Goal: Task Accomplishment & Management: Manage account settings

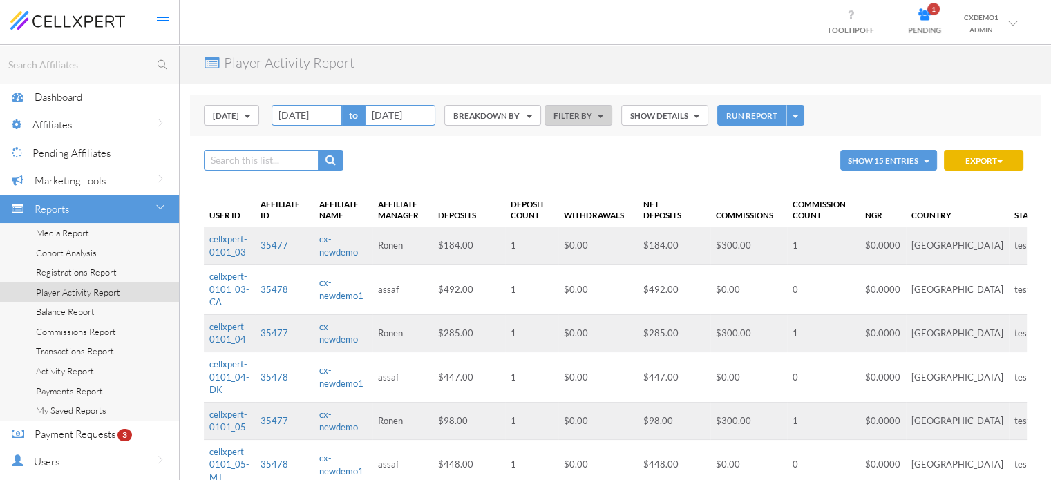
scroll to position [88, 0]
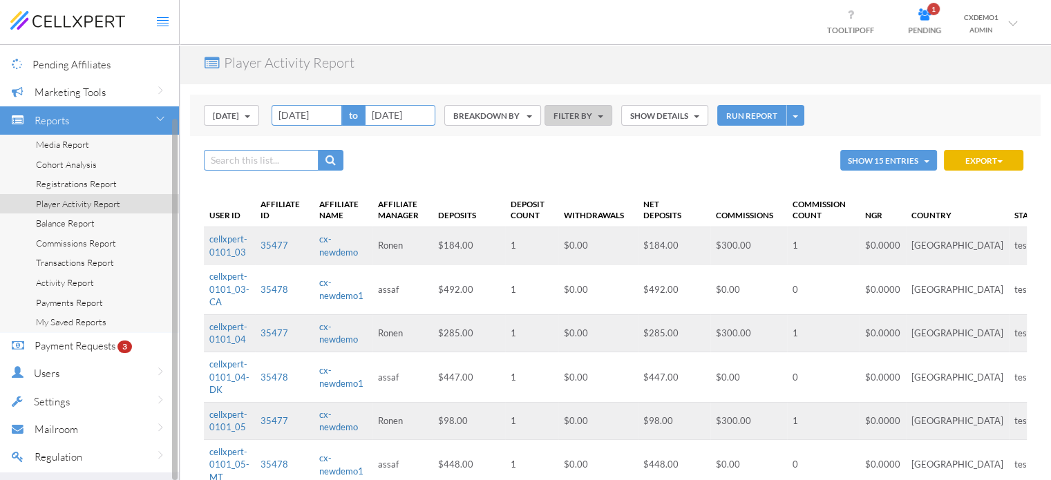
click at [97, 149] on link "Media Report" at bounding box center [89, 145] width 179 height 20
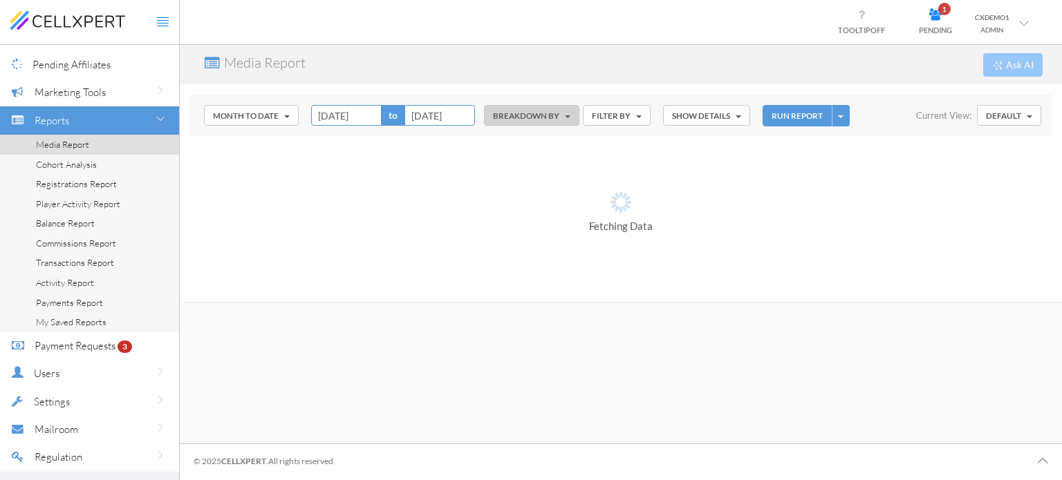
click at [266, 110] on button "Month to Date" at bounding box center [251, 115] width 95 height 21
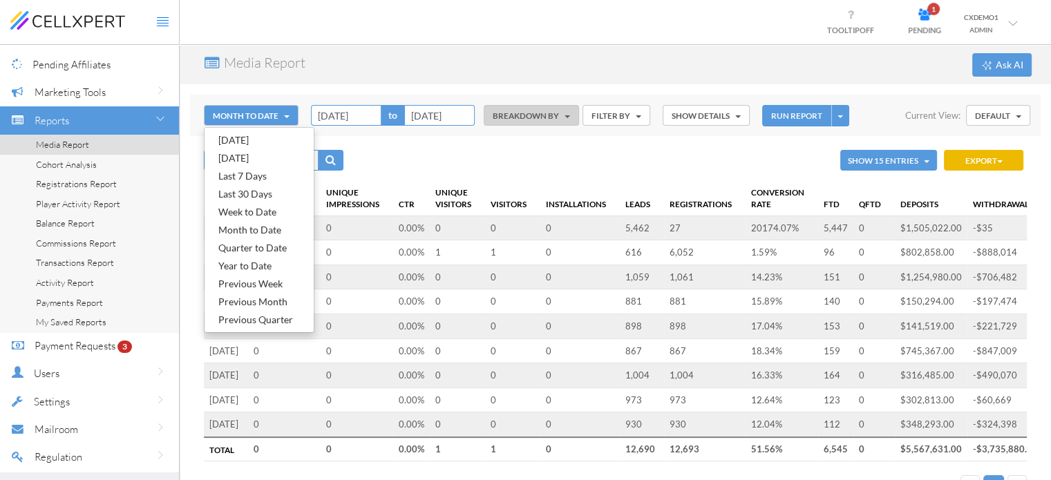
click at [265, 229] on link "Month to Date" at bounding box center [259, 230] width 109 height 18
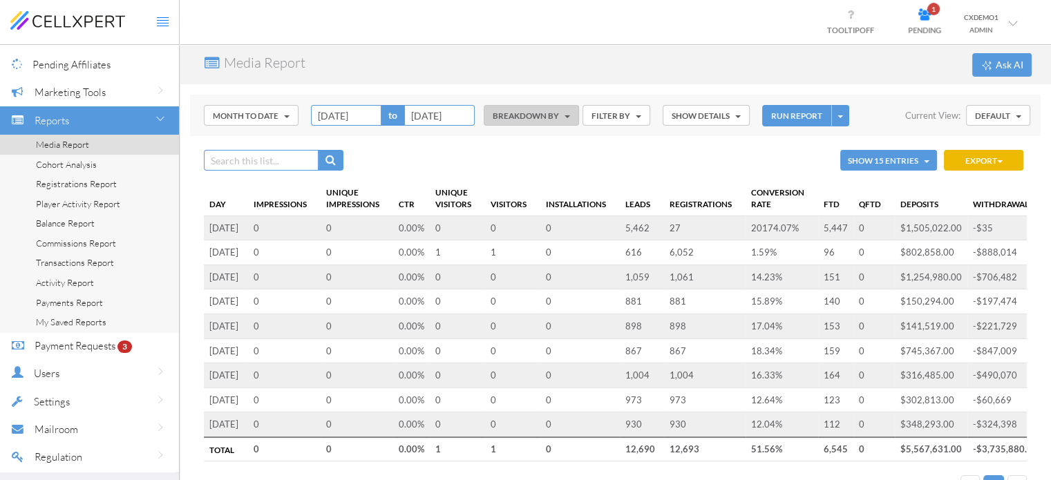
click at [259, 119] on button "Month to Date" at bounding box center [251, 115] width 95 height 21
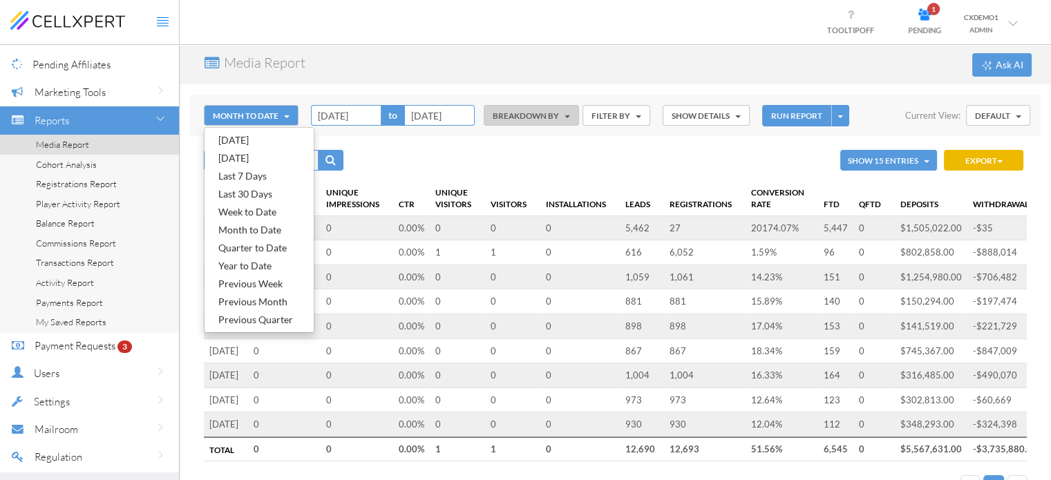
click at [281, 301] on link "Previous Month" at bounding box center [259, 302] width 109 height 18
type input "[DATE]"
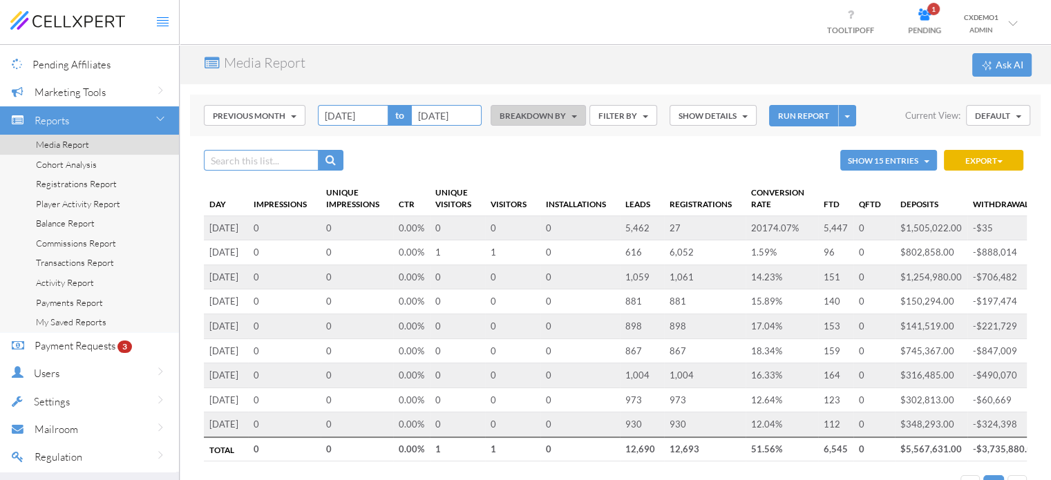
click at [798, 113] on button "RUN REPORT" at bounding box center [803, 115] width 69 height 21
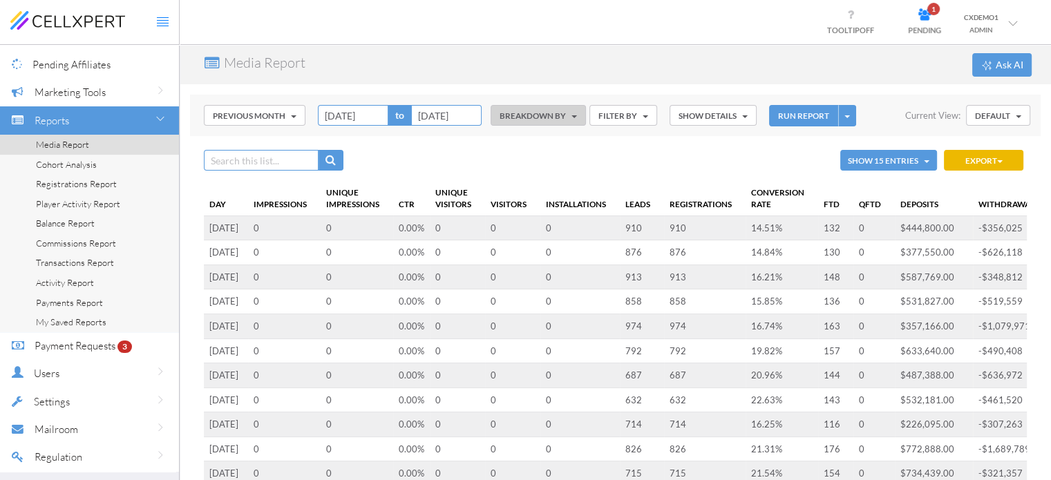
click at [840, 207] on th "FTD" at bounding box center [835, 198] width 35 height 35
click at [545, 118] on button "BREAKDOWN BY" at bounding box center [538, 115] width 95 height 21
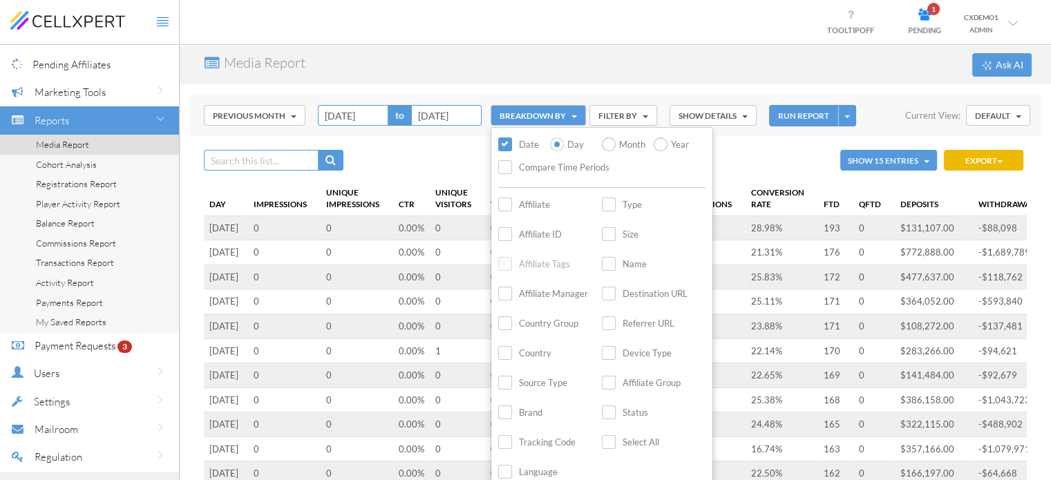
click at [632, 103] on div "Previous Month [DATE] [DATE] Last 7 Days Last 30 Days Week to Date Month to Dat…" at bounding box center [615, 115] width 851 height 41
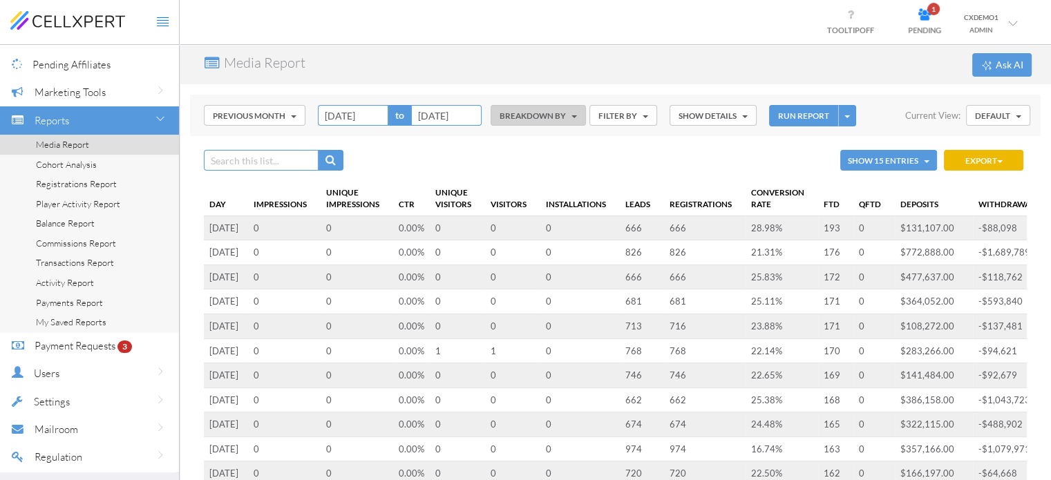
click at [628, 112] on button "FILTER BY" at bounding box center [624, 115] width 68 height 21
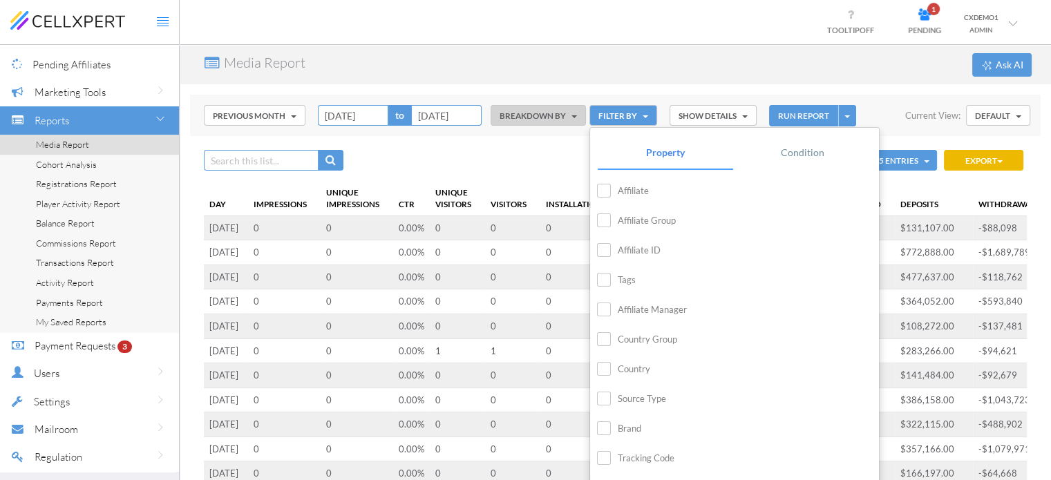
click at [600, 193] on label "Affiliate" at bounding box center [623, 191] width 52 height 16
click at [0, 0] on input "Affiliate" at bounding box center [0, 0] width 0 height 0
click at [801, 112] on button "RUN REPORT" at bounding box center [803, 115] width 69 height 21
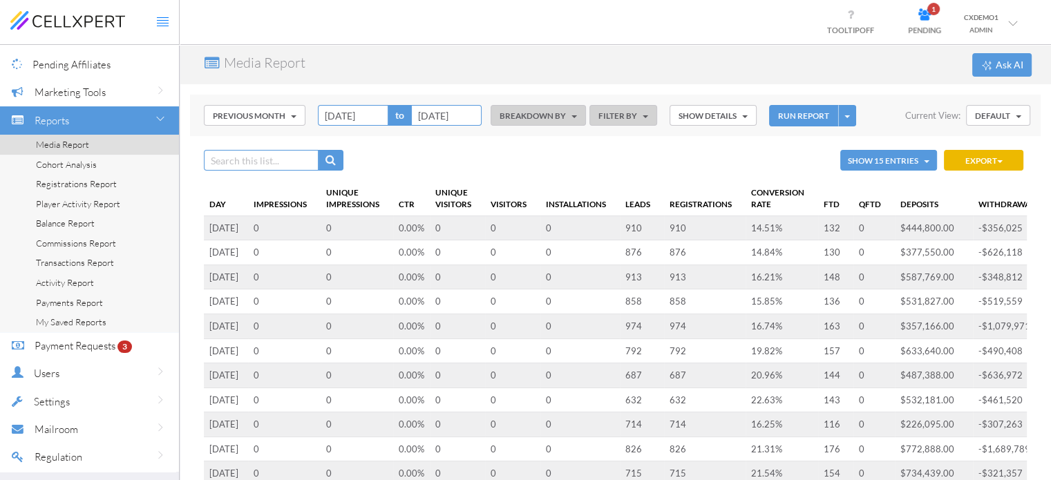
click at [567, 106] on button "BREAKDOWN BY" at bounding box center [538, 115] width 95 height 21
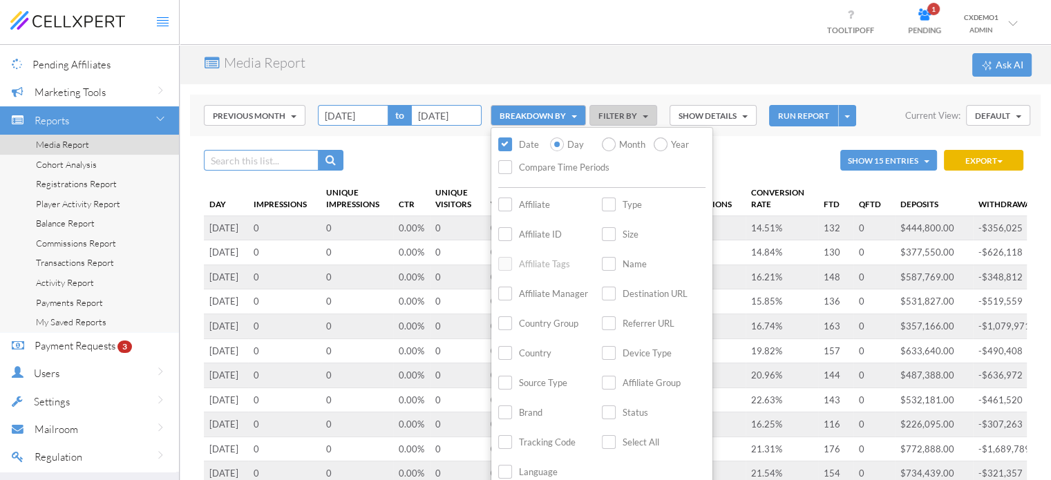
click at [504, 208] on label "Affiliate" at bounding box center [524, 205] width 52 height 16
click at [0, 0] on input "Affiliate" at bounding box center [0, 0] width 0 height 0
click at [787, 107] on button "RUN REPORT" at bounding box center [803, 115] width 69 height 21
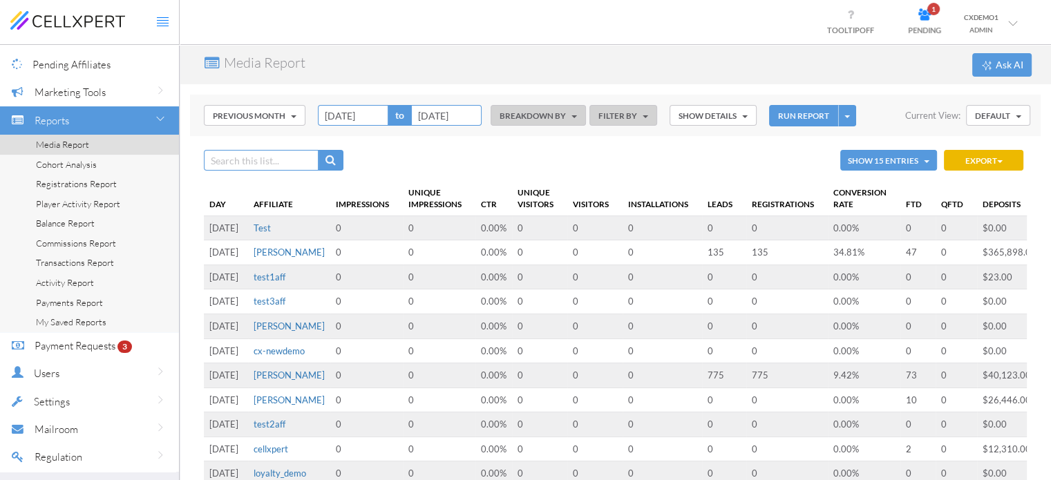
click at [270, 326] on link "[PERSON_NAME]" at bounding box center [289, 326] width 71 height 11
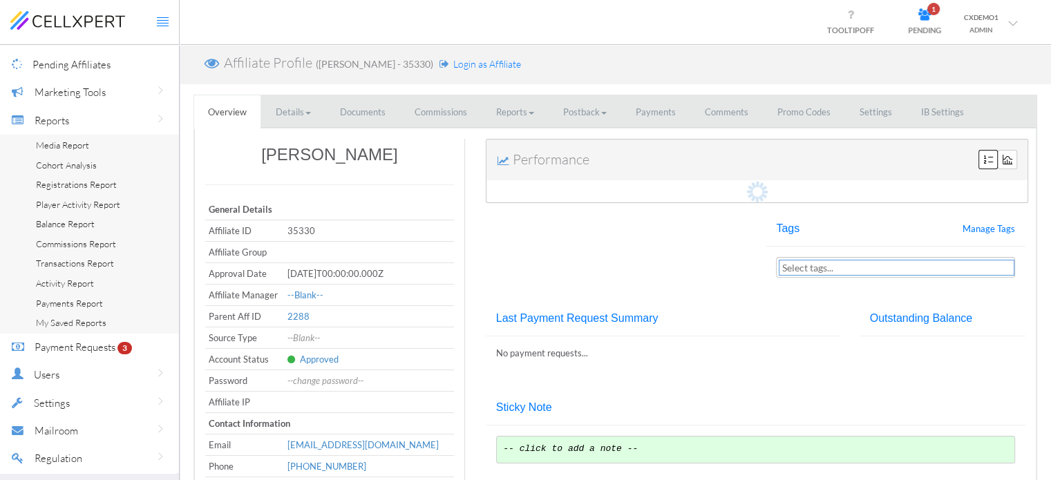
click at [447, 106] on link "Commissions" at bounding box center [441, 112] width 80 height 34
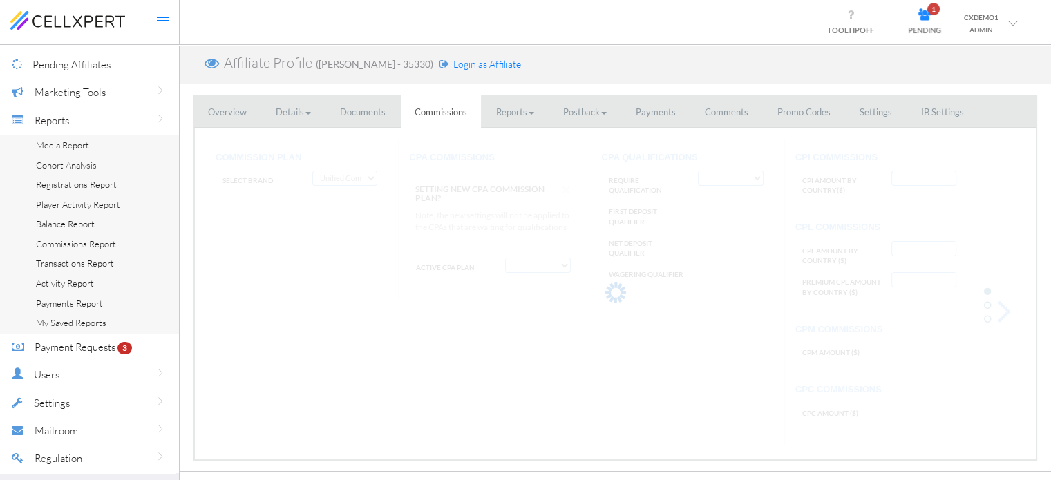
select select "string:CPA by Tracking Code and country"
select select "string:True"
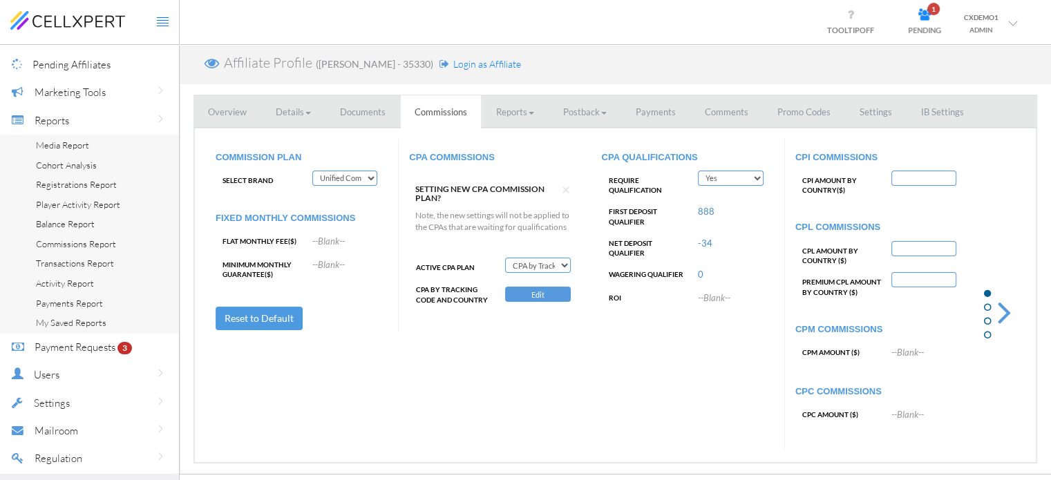
click at [539, 271] on select "Deactivate CPA Fixed CPA CPA by Country FTD amount Tiers First Deposit CPA Prog…" at bounding box center [537, 265] width 65 height 15
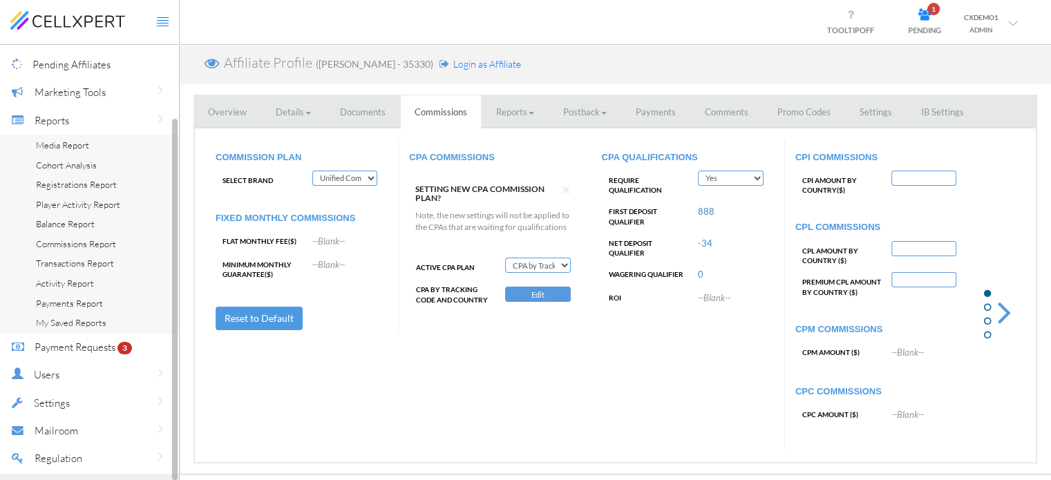
click at [81, 164] on span "Cohort Analysis" at bounding box center [66, 165] width 61 height 11
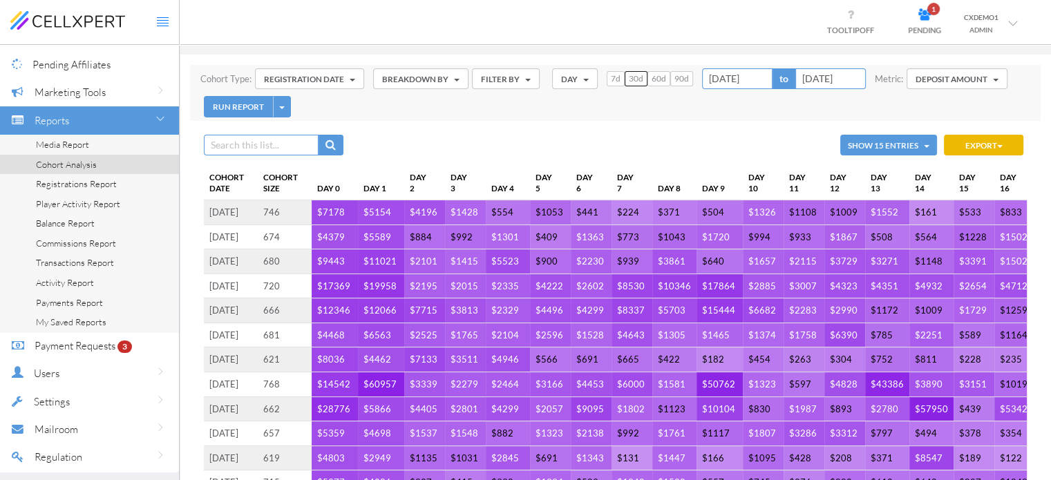
scroll to position [29, 0]
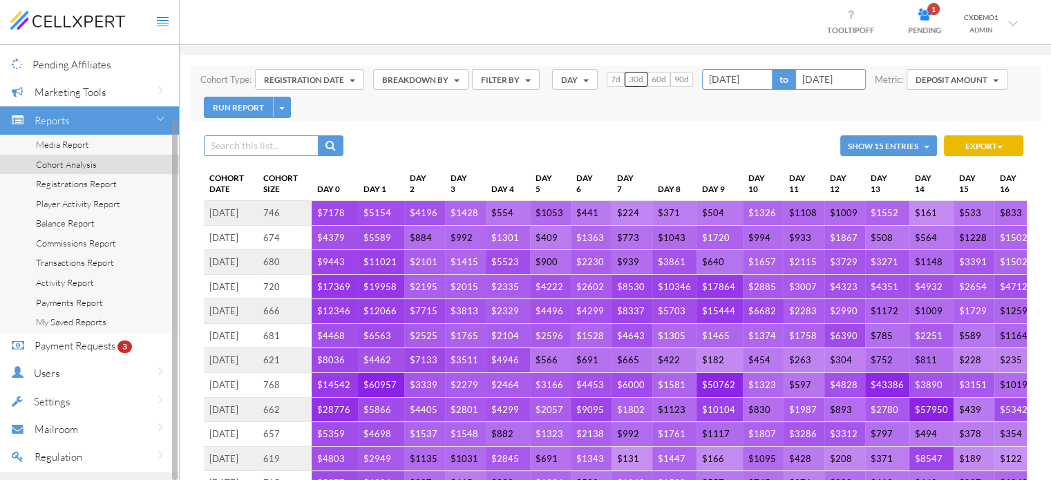
click at [71, 145] on span "Media Report" at bounding box center [62, 144] width 53 height 11
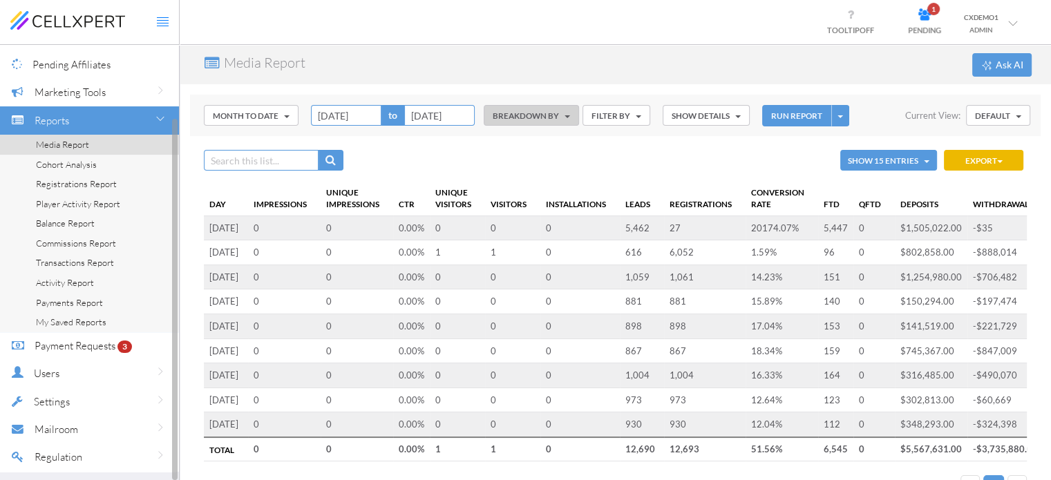
click at [90, 348] on span "Payment Requests" at bounding box center [75, 345] width 81 height 13
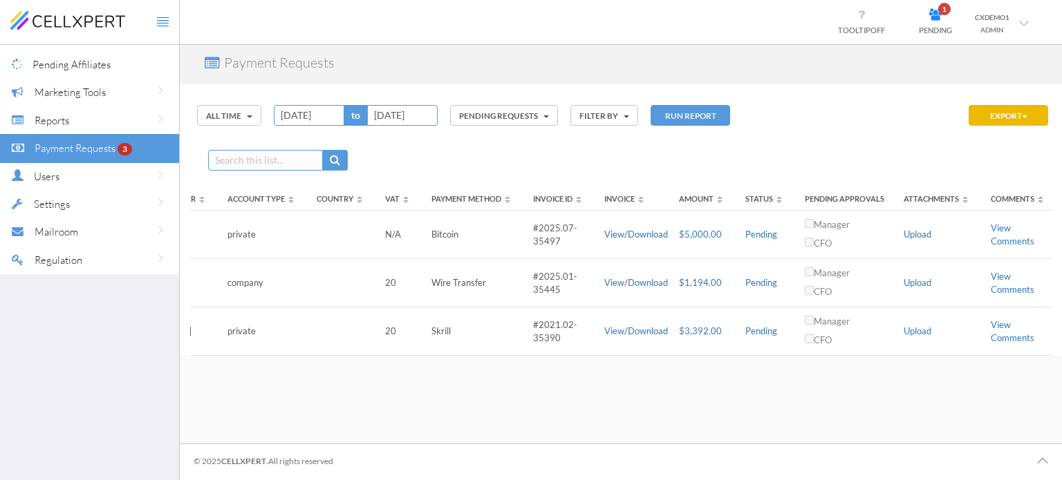
scroll to position [0, 615]
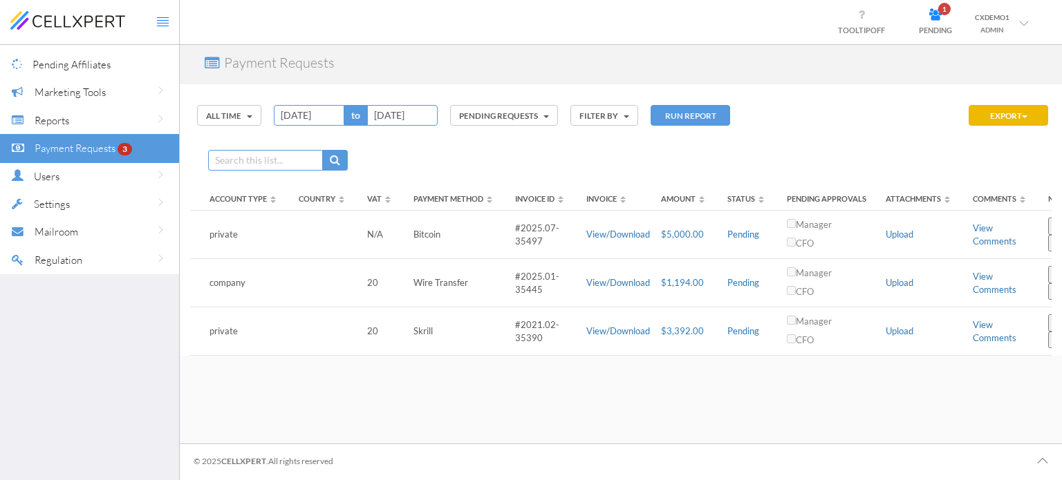
click at [519, 281] on span "#2025.01-35445" at bounding box center [537, 283] width 44 height 24
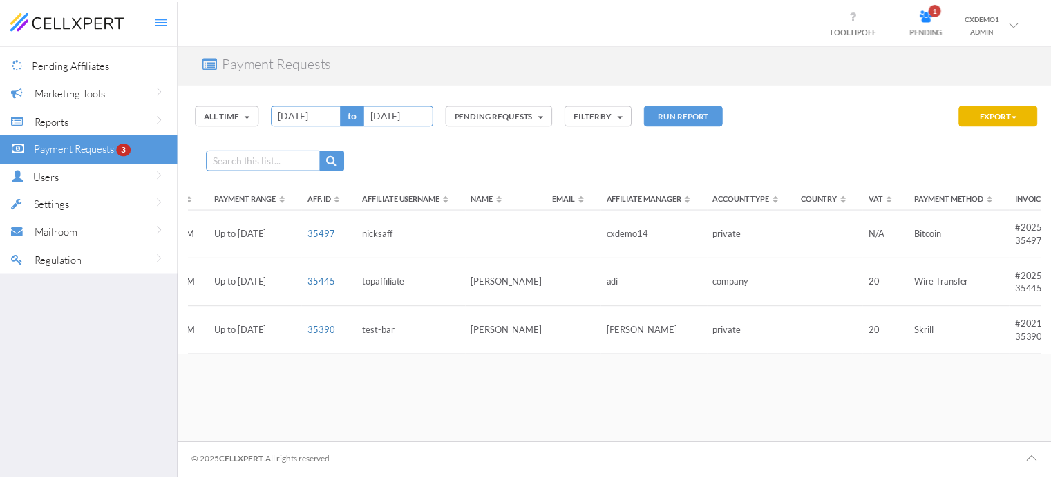
scroll to position [0, 0]
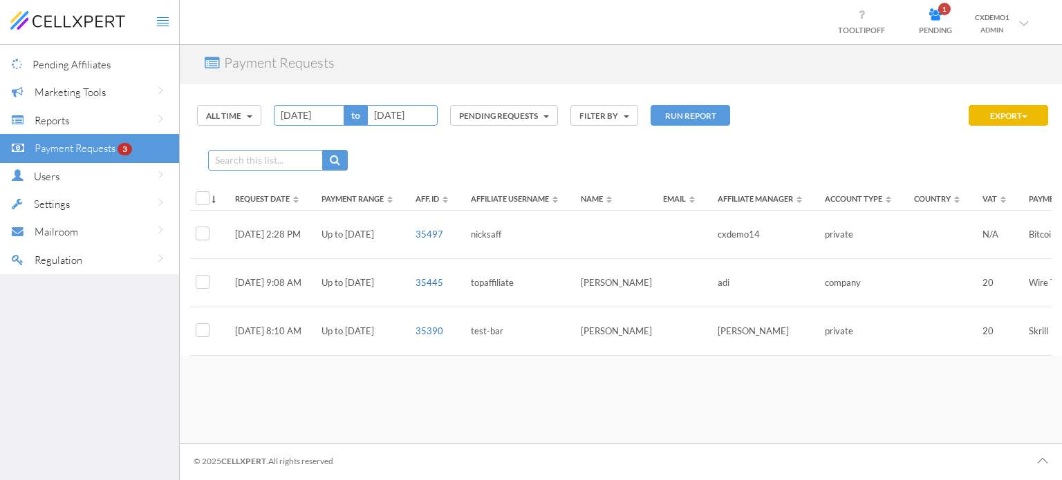
click at [430, 238] on link "35497" at bounding box center [429, 234] width 28 height 11
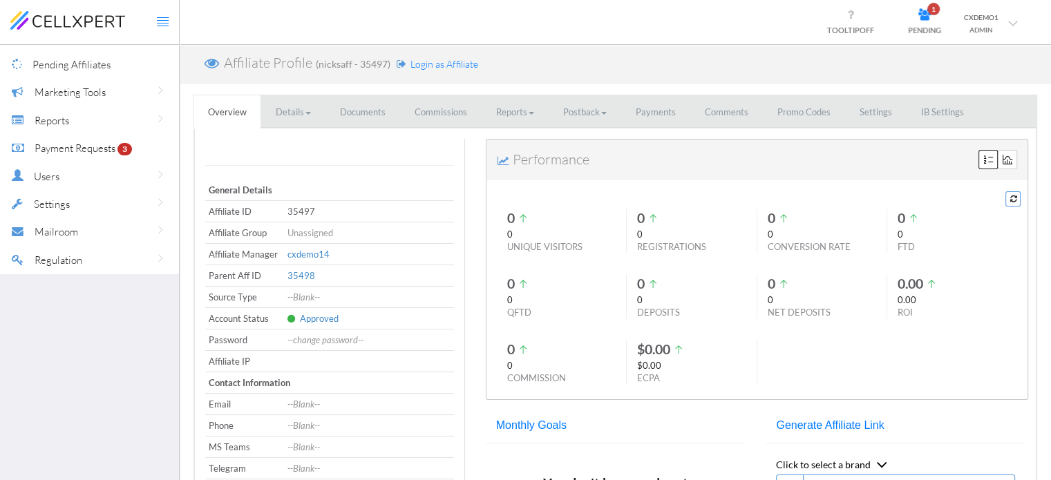
click at [462, 104] on link "Commissions" at bounding box center [441, 112] width 80 height 34
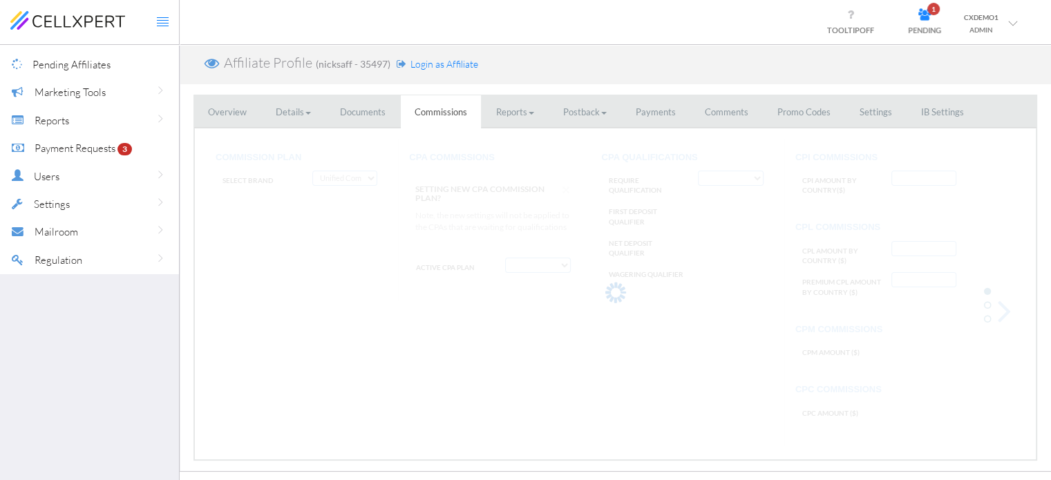
select select "string:Fixed CPA"
select select "string:True"
type input "AF:2, AU:22"
select select "object:null"
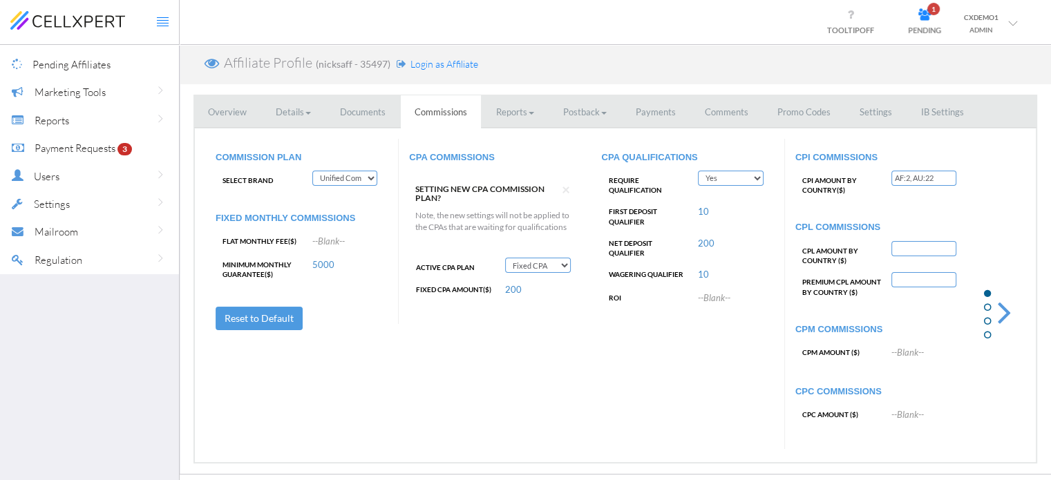
click at [1004, 315] on span at bounding box center [1004, 313] width 41 height 38
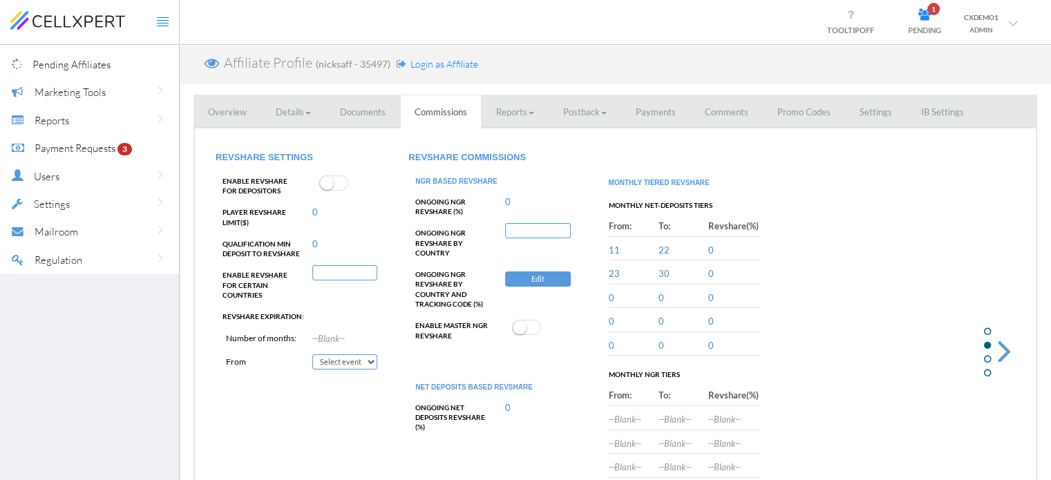
click at [1008, 352] on span at bounding box center [1004, 351] width 41 height 38
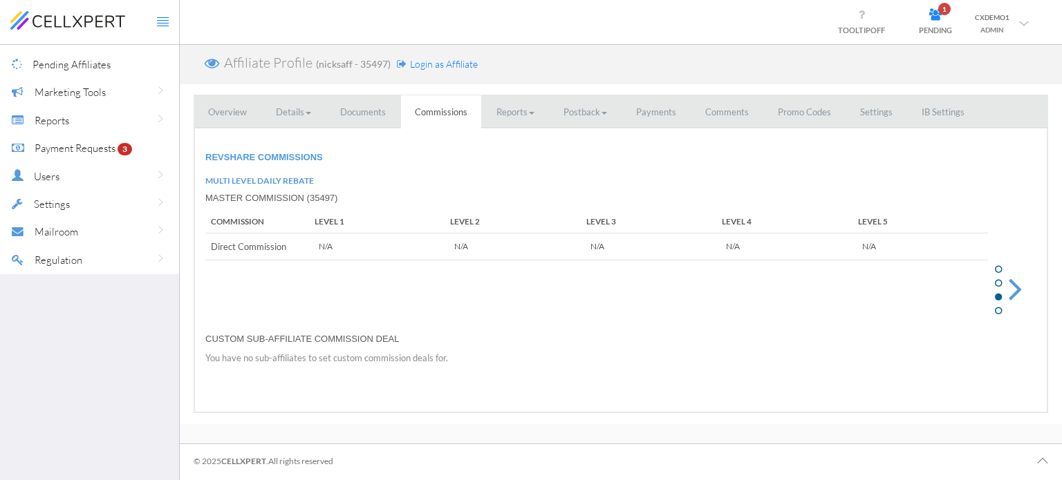
click at [1008, 352] on div at bounding box center [1012, 270] width 48 height 263
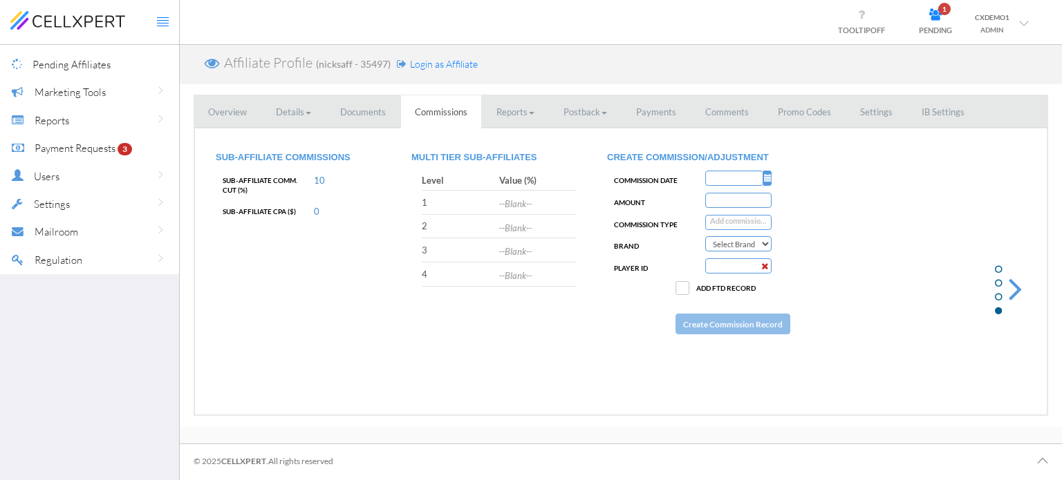
click at [1010, 287] on span at bounding box center [1015, 289] width 41 height 38
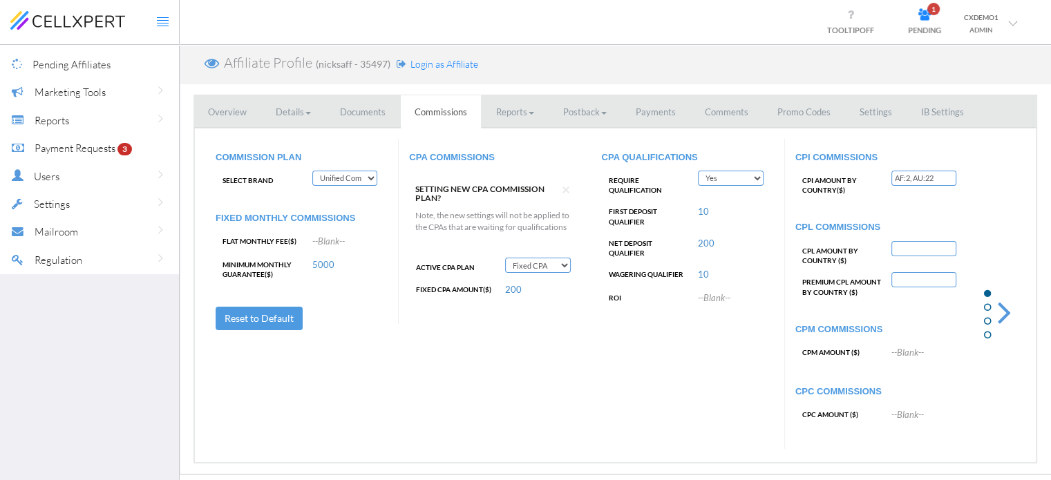
click at [534, 273] on select "Deactivate CPA Fixed CPA CPA by Country FTD amount Tiers First Deposit CPA Prog…" at bounding box center [537, 265] width 65 height 15
select select "string:CPA by Tracking Code and country"
click at [505, 270] on select "Deactivate CPA Fixed CPA CPA by Country FTD amount Tiers First Deposit CPA Prog…" at bounding box center [537, 265] width 65 height 15
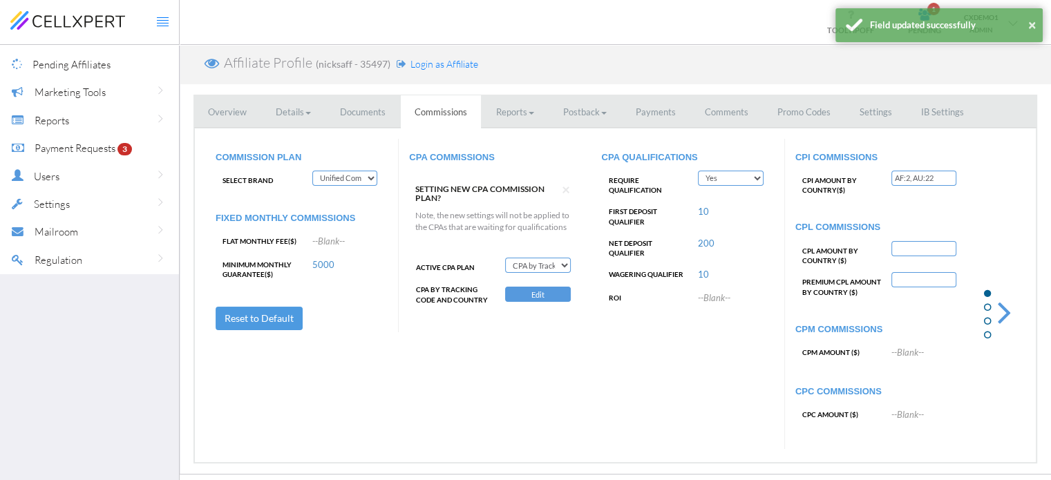
click at [536, 302] on button "Edit" at bounding box center [537, 294] width 65 height 15
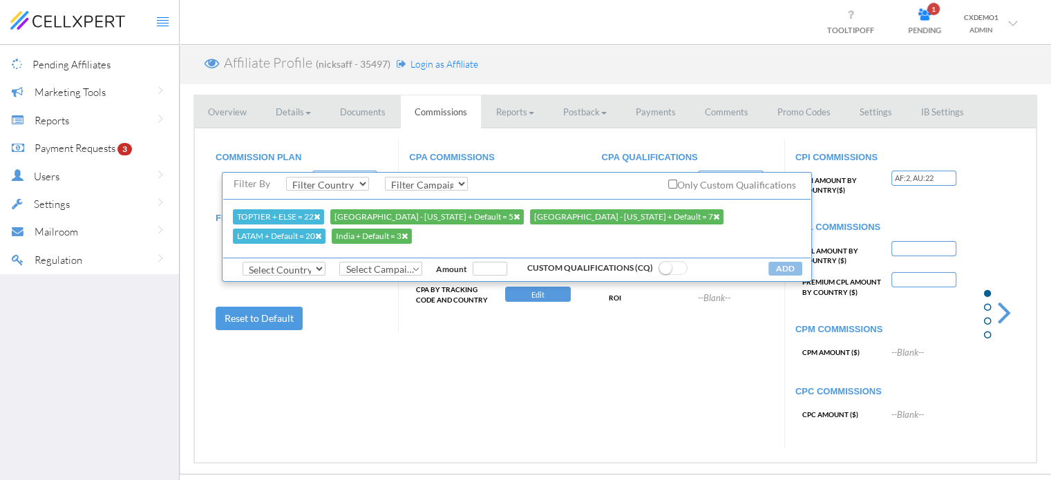
click at [654, 401] on div "COMMISSION PLAN Select Brand Cellxpert Cellxpert2 Cellxpert3 Cellxpert4 Unified…" at bounding box center [615, 294] width 820 height 310
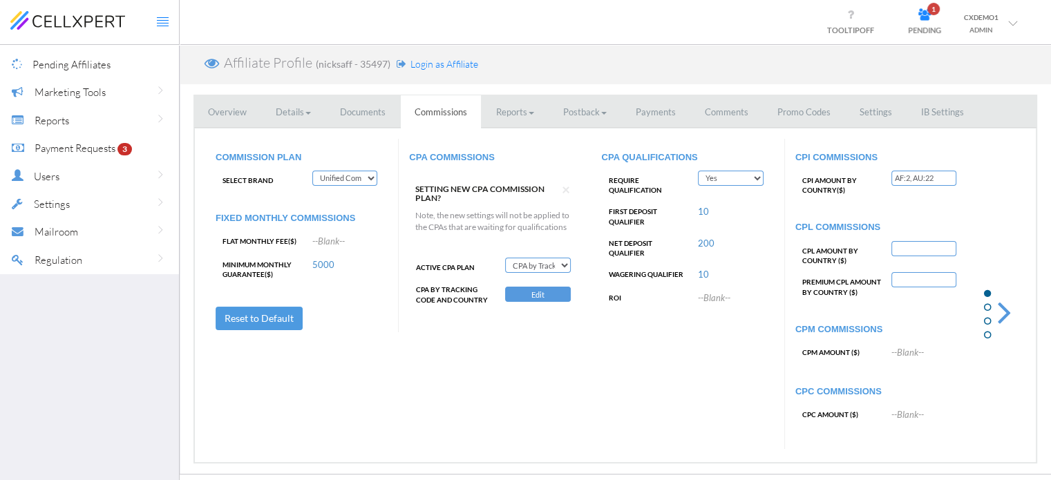
click at [1013, 318] on span at bounding box center [1004, 313] width 41 height 38
